Goal: Information Seeking & Learning: Learn about a topic

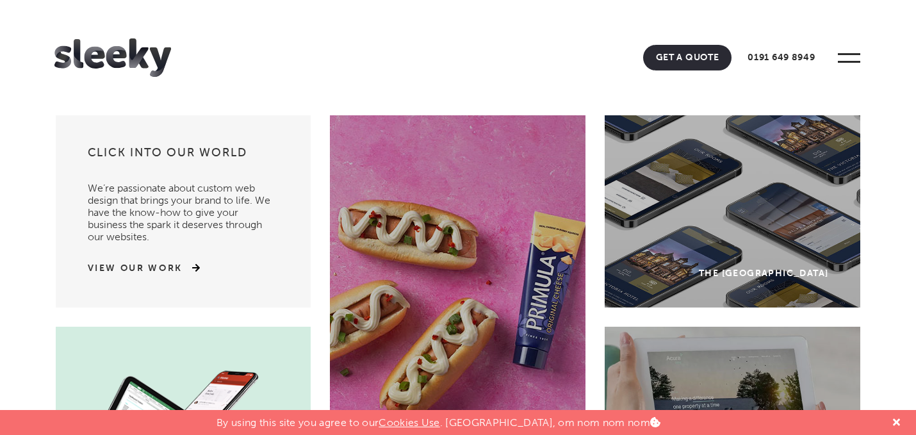
scroll to position [3, 0]
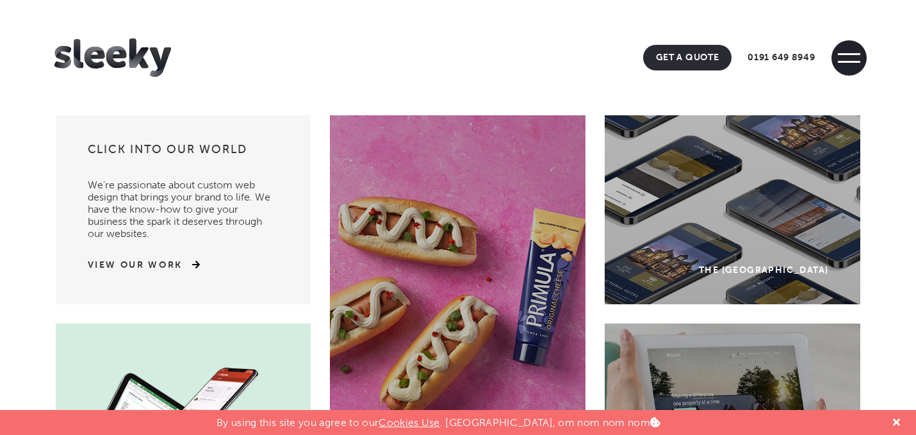
click at [849, 56] on span at bounding box center [848, 57] width 35 height 35
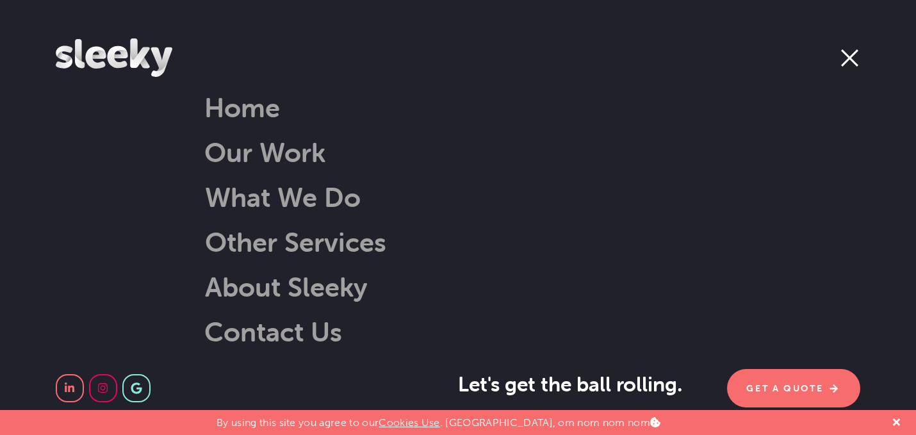
scroll to position [43, 0]
click at [854, 50] on span at bounding box center [849, 57] width 17 height 17
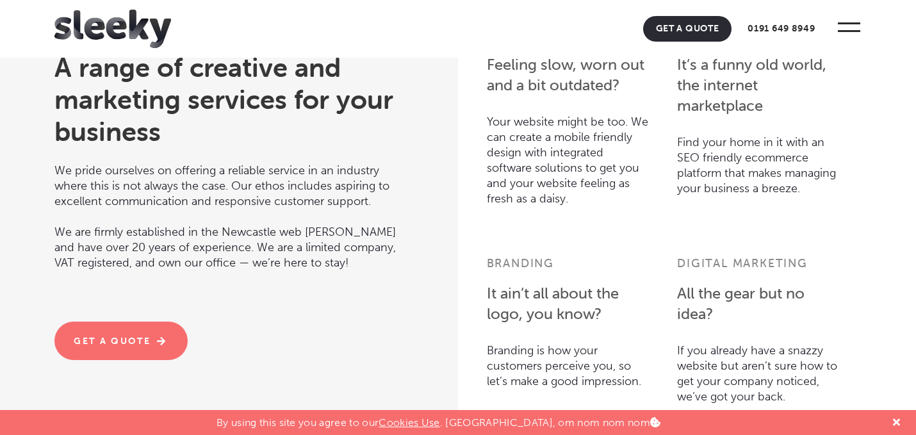
scroll to position [3059, 0]
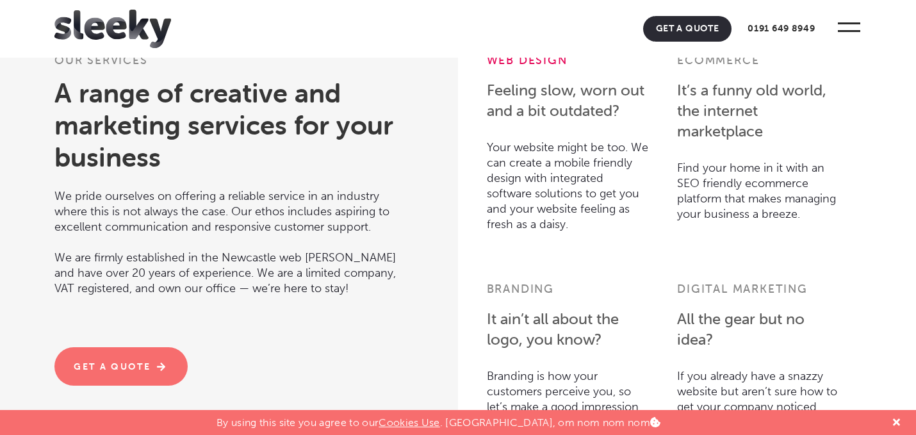
click at [526, 67] on link "Web design" at bounding box center [527, 60] width 81 height 15
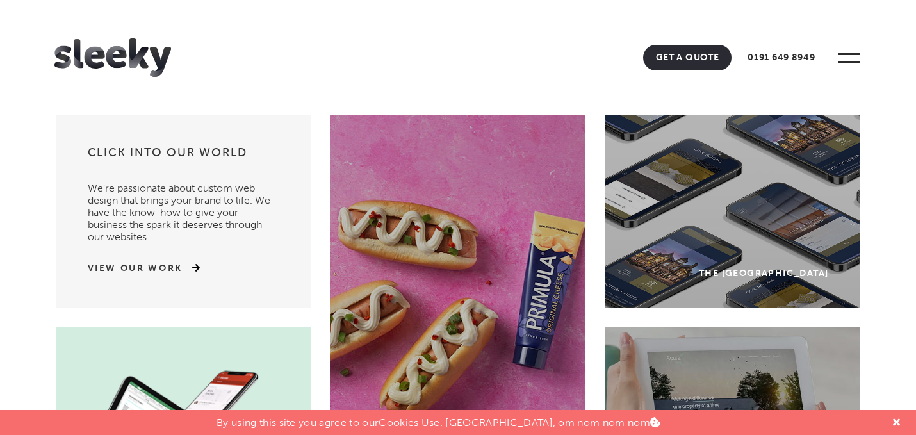
click at [278, 38] on ul "Our Work Web Design Ecommerce Branding Digital Marketing Get A Quote 0191 649 8…" at bounding box center [452, 54] width 797 height 32
